Goal: Task Accomplishment & Management: Complete application form

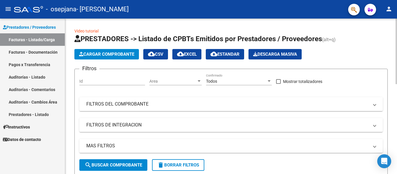
click at [124, 53] on span "Cargar Comprobante" at bounding box center [106, 54] width 55 height 5
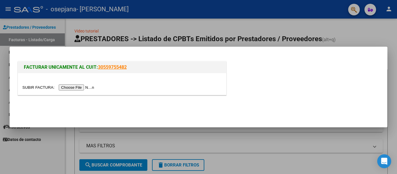
click at [92, 87] on input "file" at bounding box center [58, 88] width 73 height 6
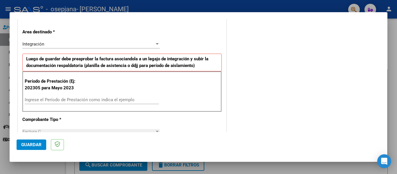
scroll to position [119, 0]
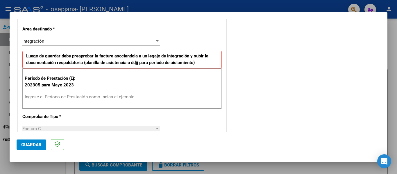
click at [155, 39] on div at bounding box center [157, 41] width 5 height 5
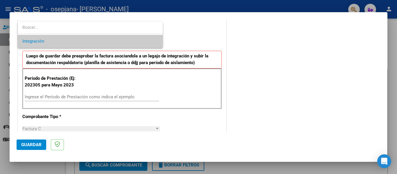
click at [148, 43] on span "Integración" at bounding box center [90, 41] width 136 height 13
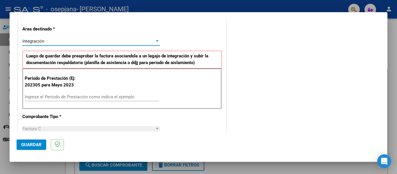
click at [107, 95] on input "Ingrese el Período de Prestación como indica el ejemplo" at bounding box center [92, 96] width 134 height 5
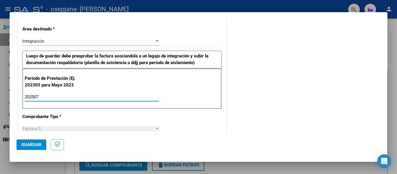
type input "202507"
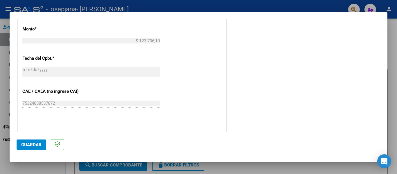
scroll to position [380, 0]
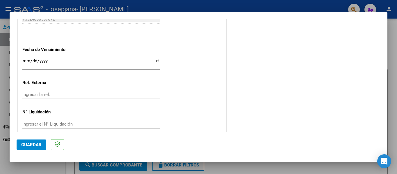
click at [155, 60] on input "Ingresar la fecha" at bounding box center [90, 63] width 137 height 9
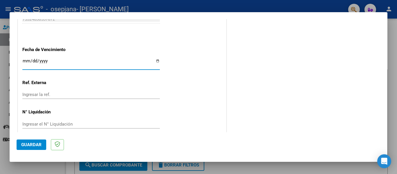
type input "[DATE]"
click at [30, 142] on span "Guardar" at bounding box center [31, 144] width 20 height 5
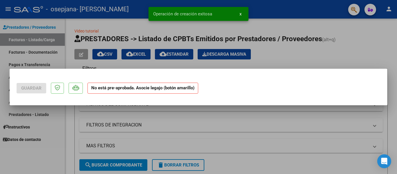
scroll to position [0, 0]
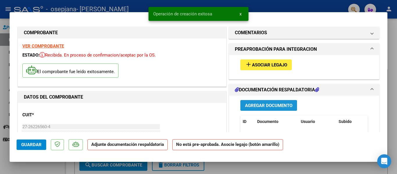
click at [279, 103] on button "Agregar Documento" at bounding box center [268, 105] width 57 height 11
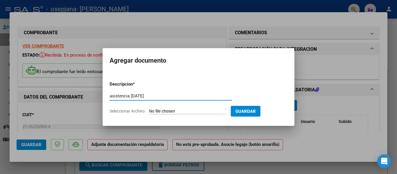
type input "asistencia [DATE]"
click at [166, 109] on input "Seleccionar Archivo" at bounding box center [187, 112] width 77 height 6
type input "C:\fakepath\asistencia [DATE].pdf"
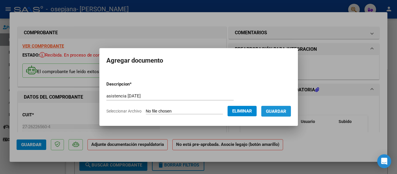
click at [285, 110] on span "Guardar" at bounding box center [276, 111] width 20 height 5
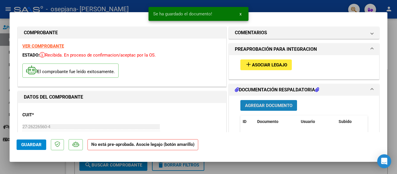
click at [285, 110] on button "Agregar Documento" at bounding box center [268, 105] width 57 height 11
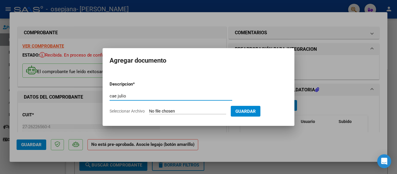
type input "cae julio"
click at [162, 108] on form "Descripcion * cae julio Escriba aquí una descripcion Seleccionar Archivo Guardar" at bounding box center [199, 98] width 178 height 42
click at [162, 111] on input "Seleccionar Archivo" at bounding box center [187, 112] width 77 height 6
type input "C:\fakepath\[DATE] Constatación de Comprobantes _ AFIP.pdf"
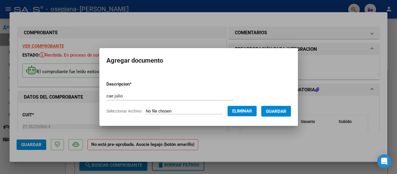
click at [277, 108] on button "Guardar" at bounding box center [276, 111] width 30 height 11
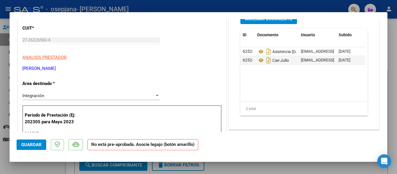
scroll to position [88, 0]
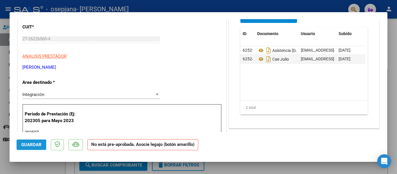
click at [37, 141] on button "Guardar" at bounding box center [32, 145] width 30 height 10
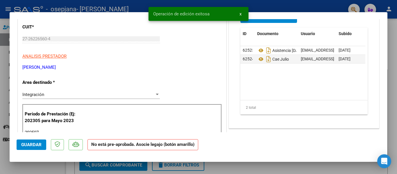
scroll to position [0, 0]
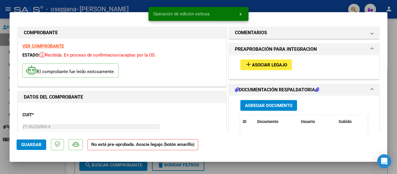
click at [298, 3] on div at bounding box center [198, 87] width 397 height 174
type input "$ 0,00"
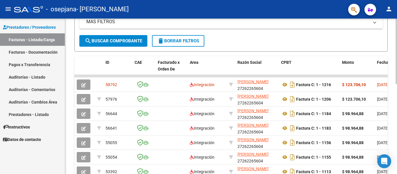
scroll to position [125, 0]
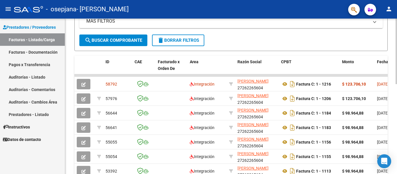
click at [390, 131] on div "Video tutorial PRESTADORES -> Listado de CPBTs Emitidos por Prestadores / Prove…" at bounding box center [231, 76] width 333 height 364
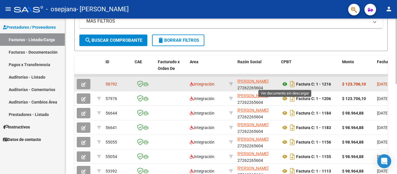
click at [284, 85] on icon at bounding box center [285, 84] width 8 height 7
